Goal: Task Accomplishment & Management: Use online tool/utility

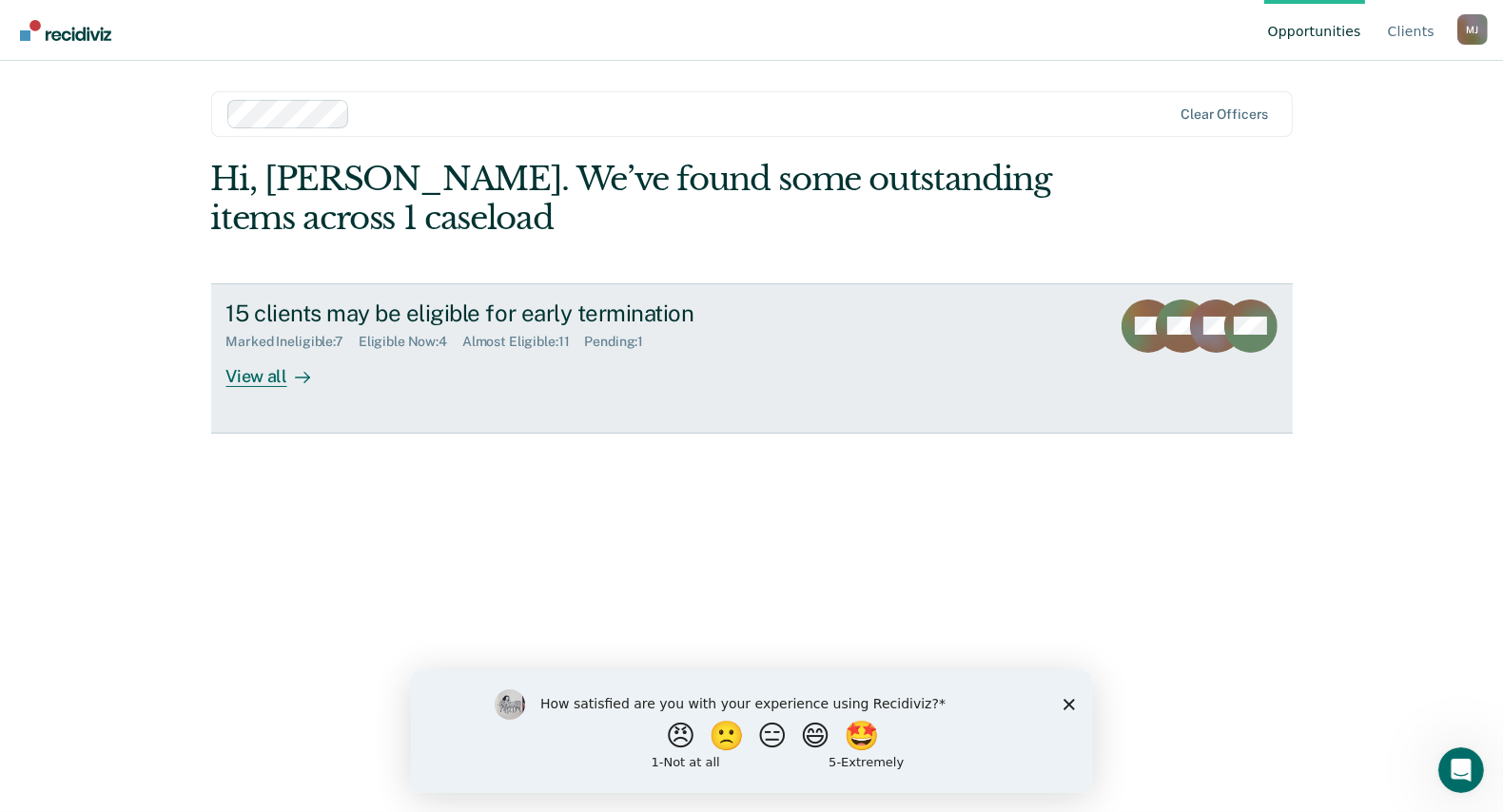
click at [300, 373] on icon at bounding box center [303, 378] width 15 height 15
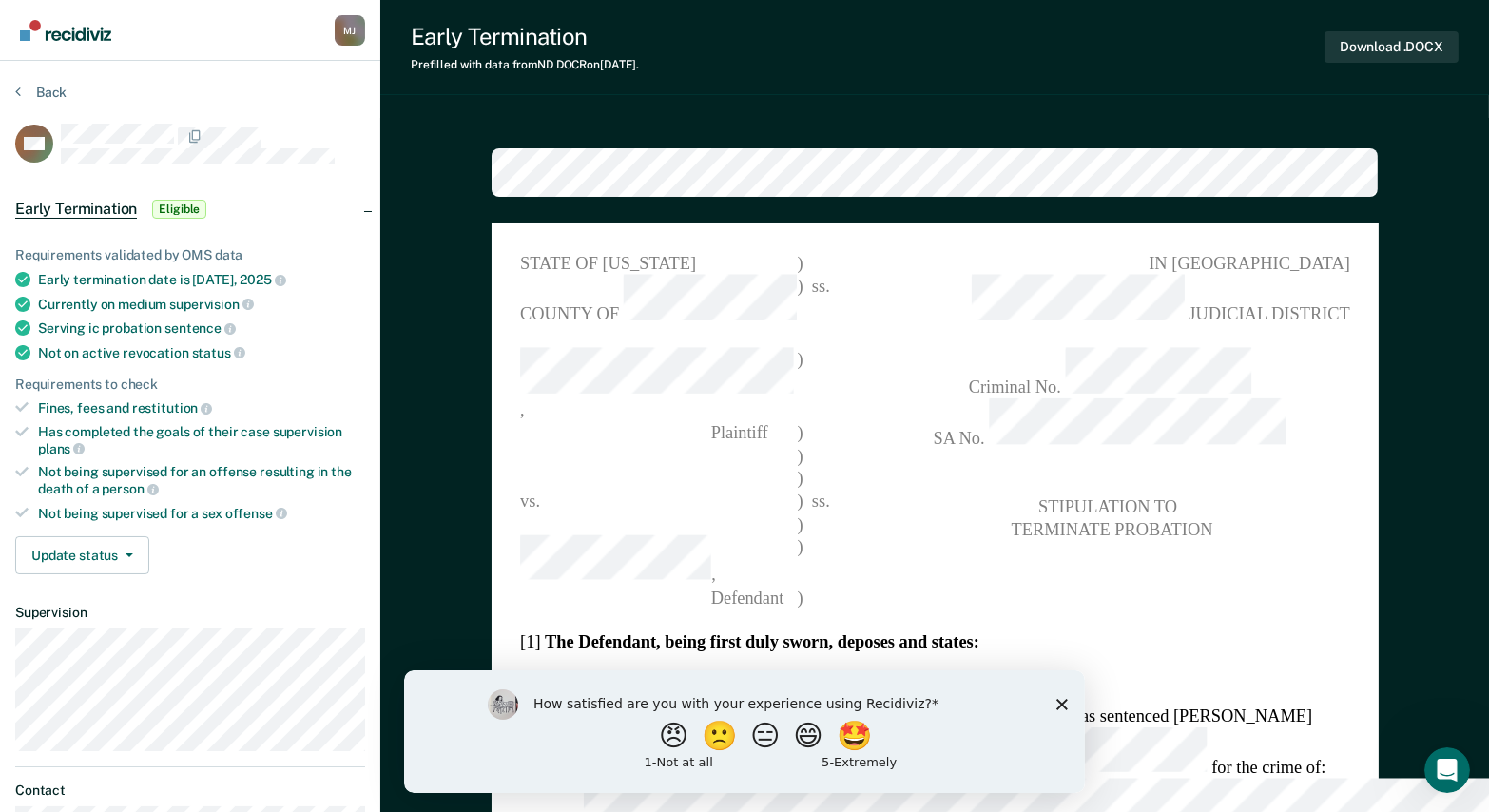
type textarea "x"
click at [291, 126] on div at bounding box center [212, 136] width 304 height 25
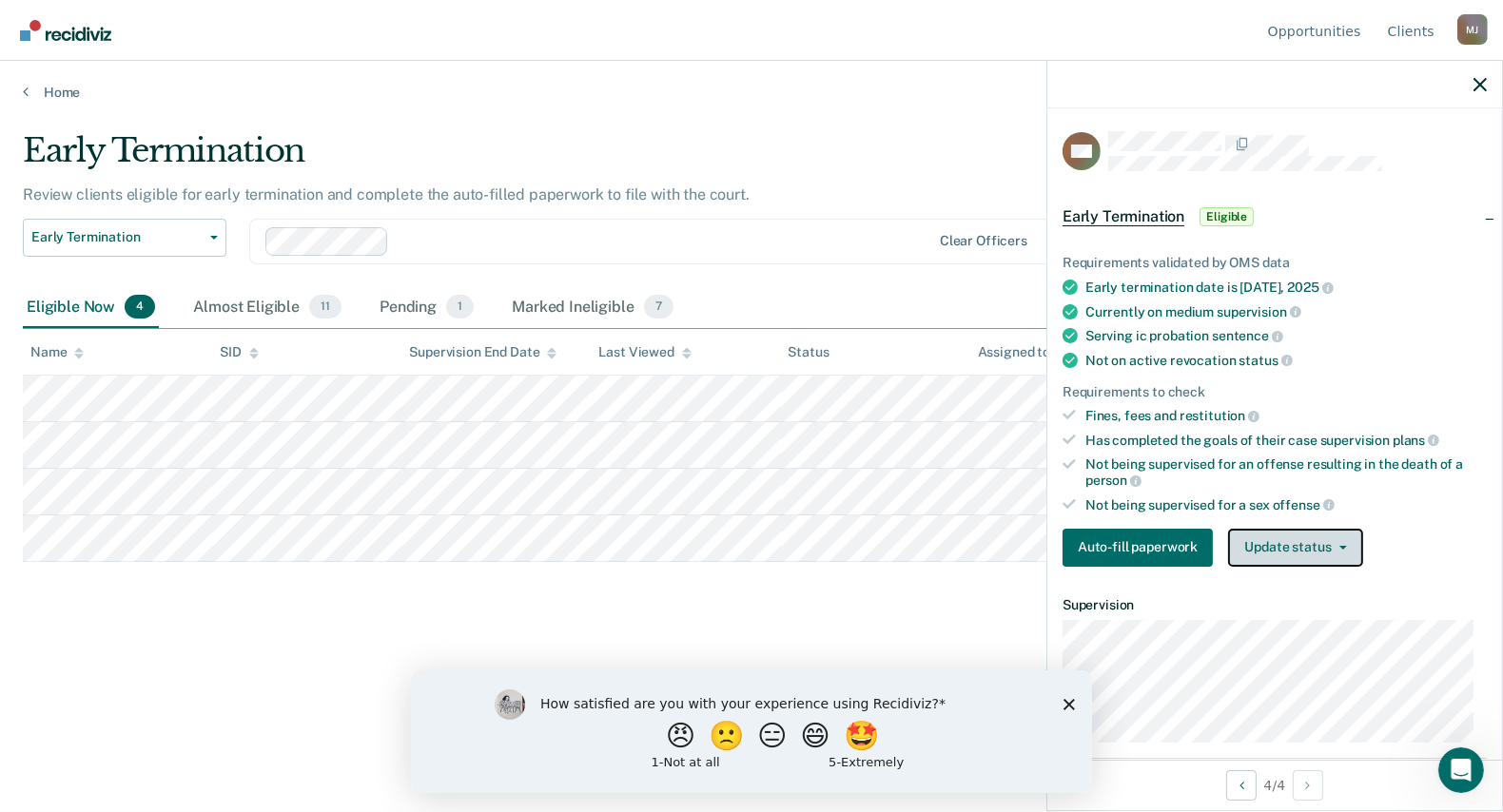
click at [1275, 538] on button "Update status" at bounding box center [1295, 547] width 134 height 38
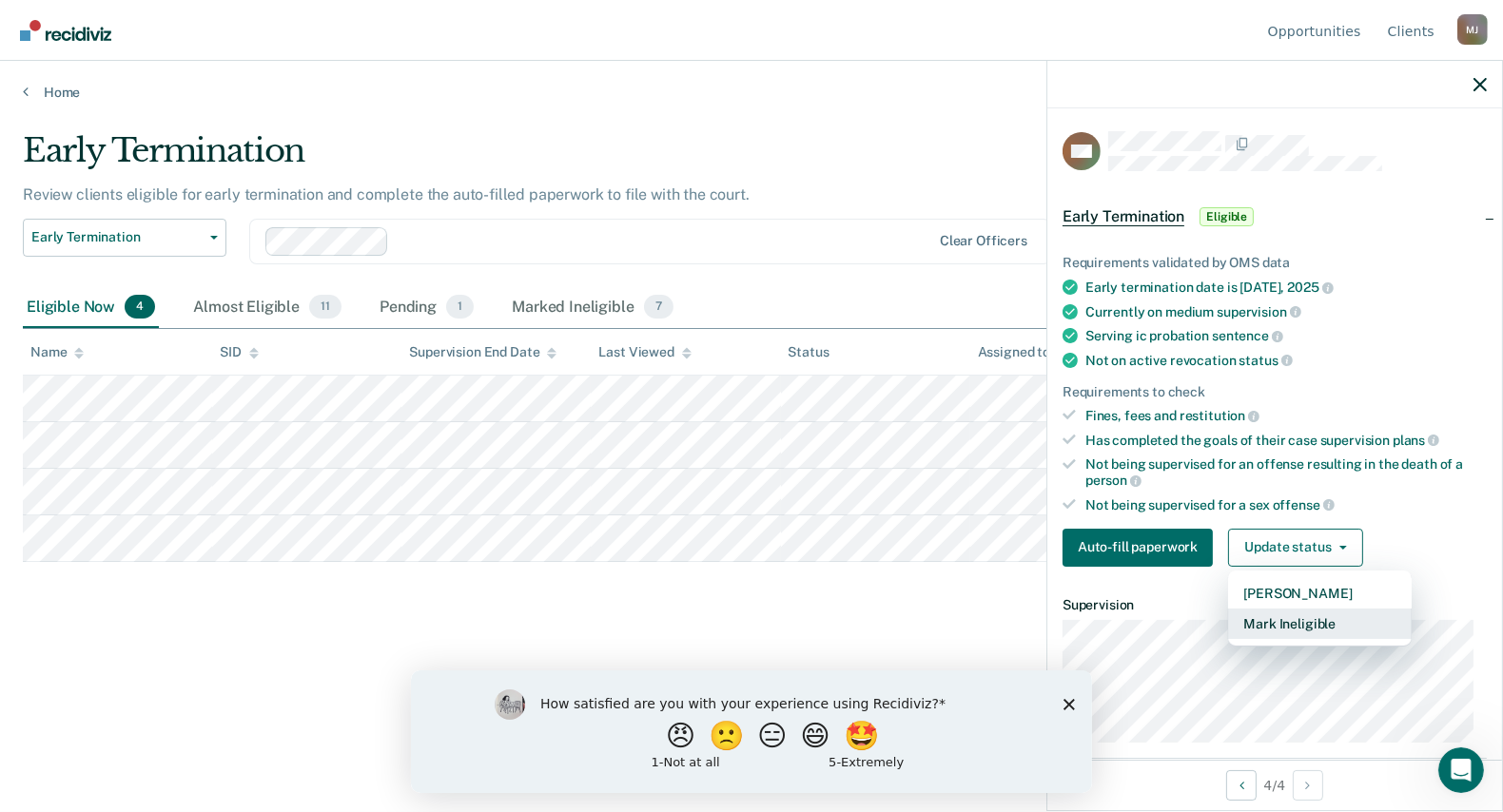
click at [1284, 613] on button "Mark Ineligible" at bounding box center [1320, 624] width 183 height 31
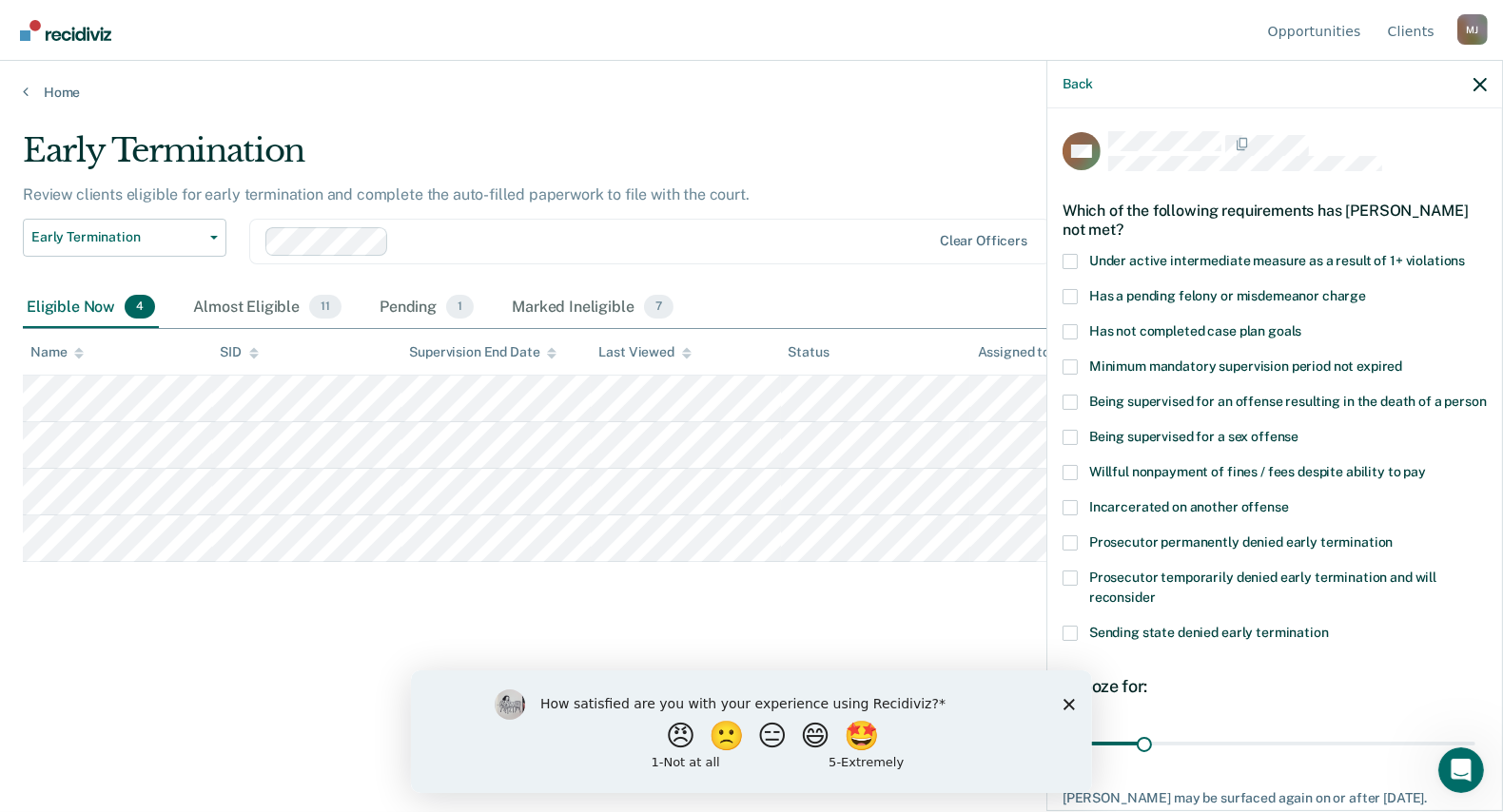
click at [1080, 328] on label "Has not completed case plan goals" at bounding box center [1274, 334] width 424 height 20
click at [1301, 324] on input "Has not completed case plan goals" at bounding box center [1301, 324] width 0 height 0
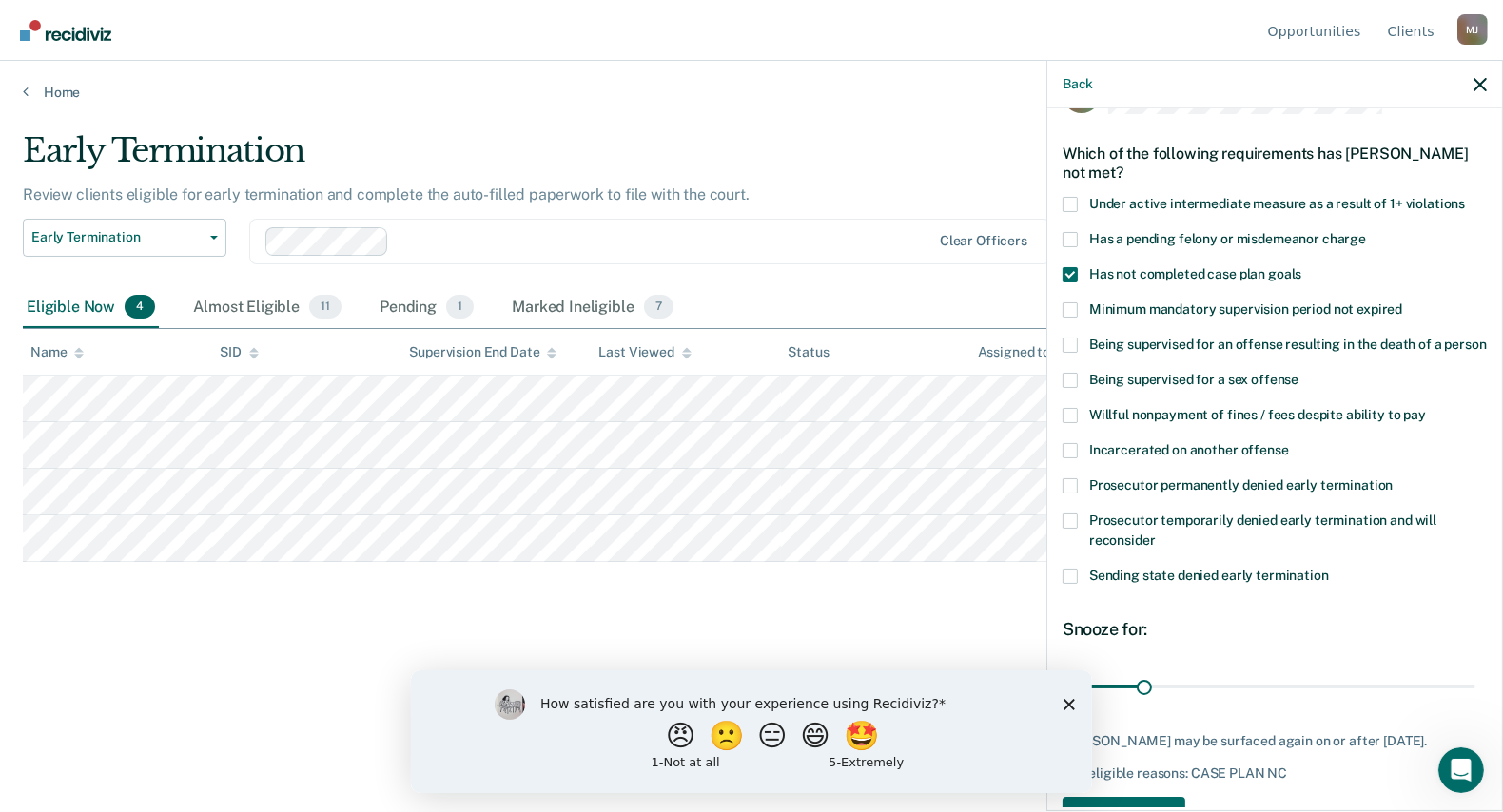
scroll to position [151, 0]
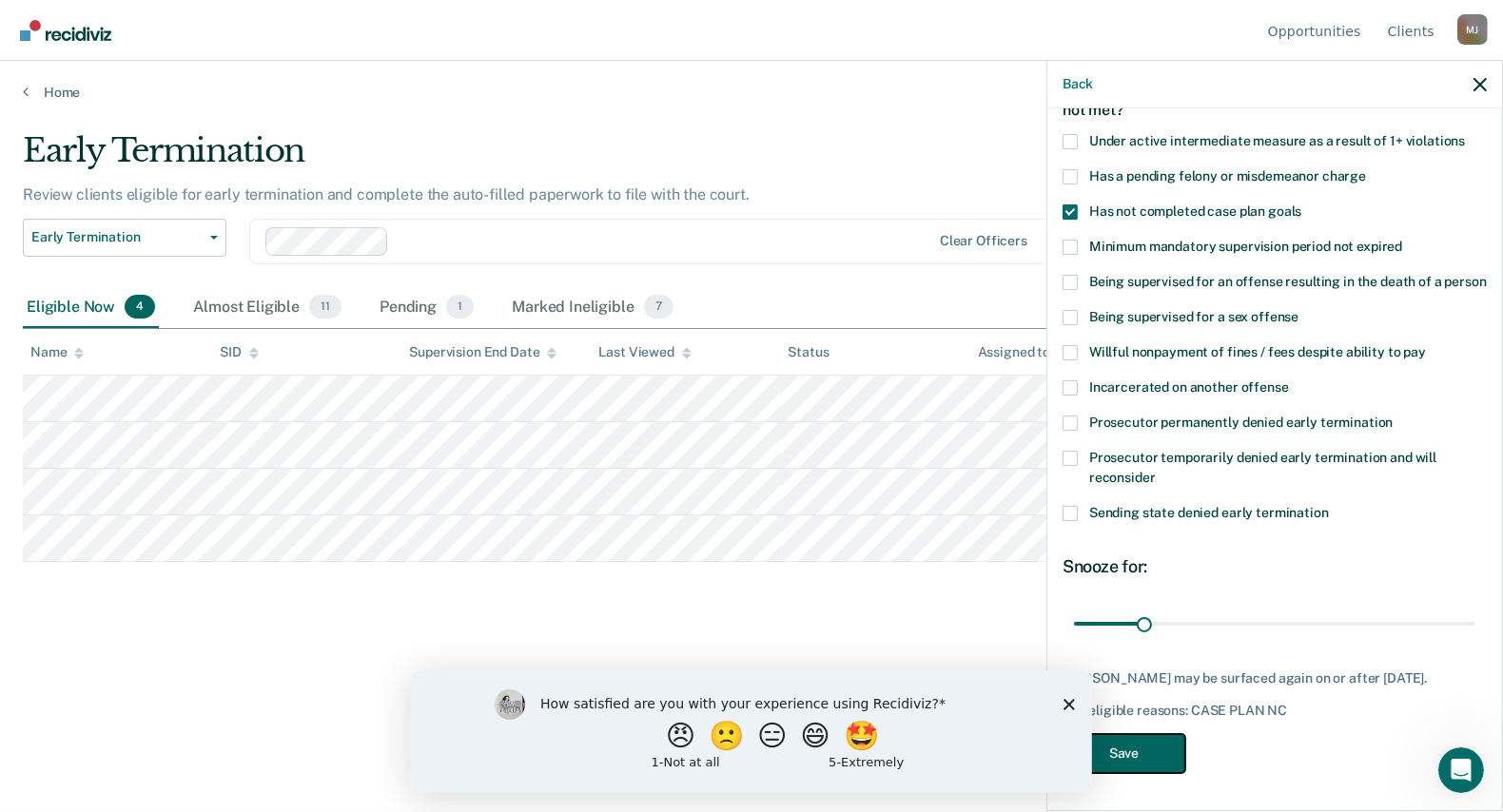
click at [1143, 747] on button "Save" at bounding box center [1123, 753] width 123 height 39
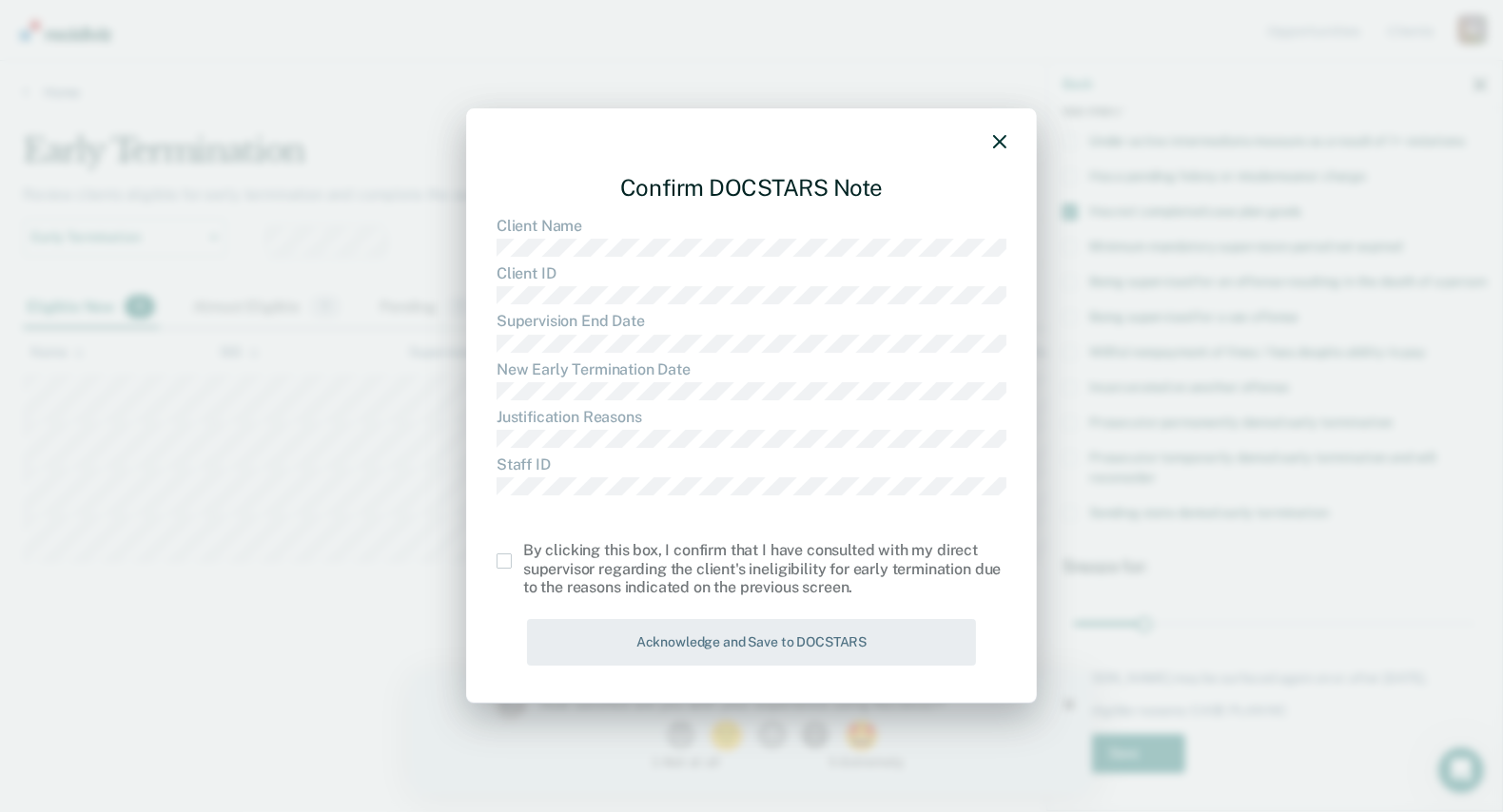
click at [509, 560] on span at bounding box center [505, 561] width 15 height 15
click at [523, 554] on input "checkbox" at bounding box center [523, 554] width 0 height 0
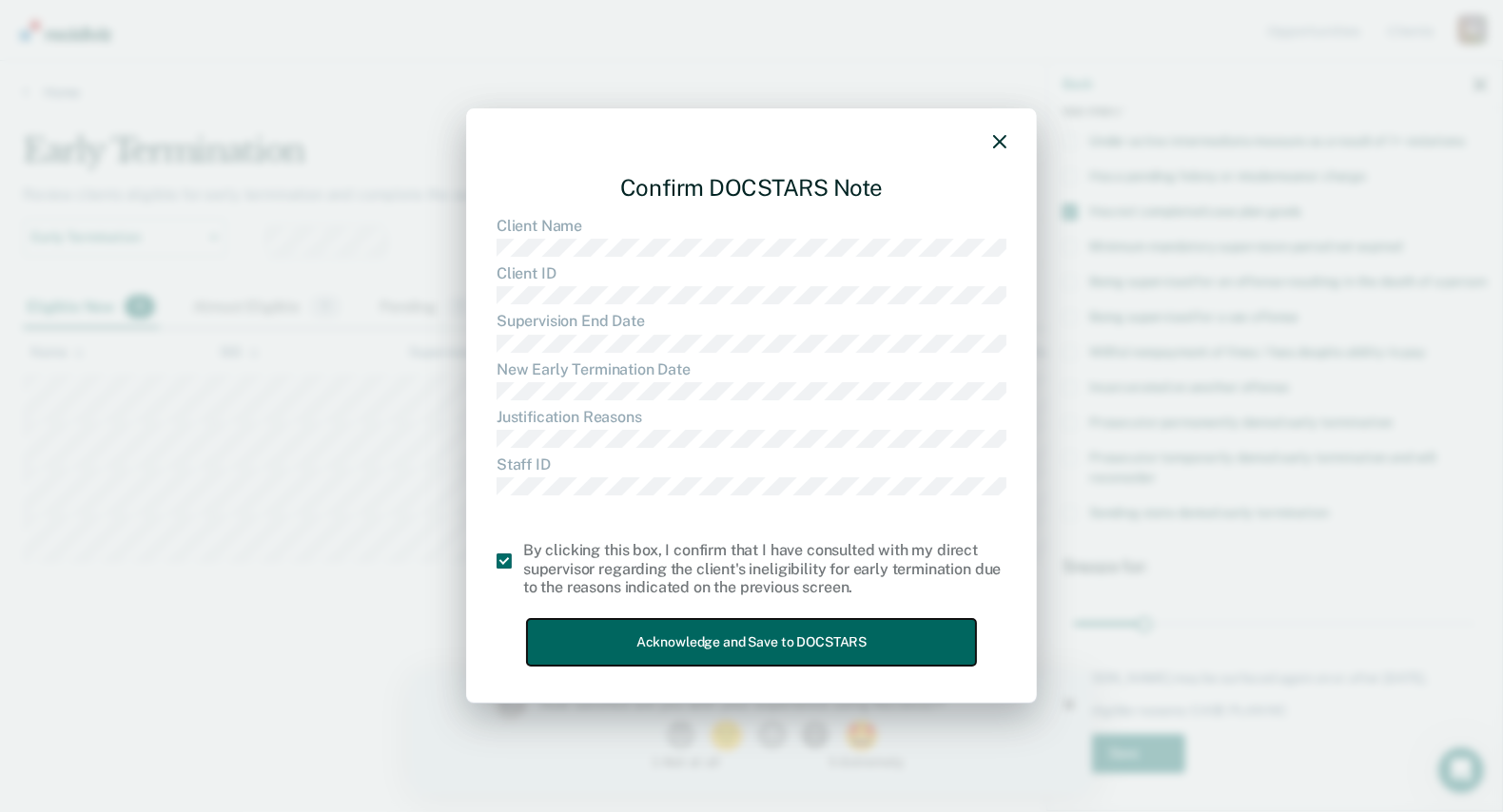
click at [629, 626] on button "Acknowledge and Save to DOCSTARS" at bounding box center [751, 642] width 449 height 46
